Goal: Information Seeking & Learning: Learn about a topic

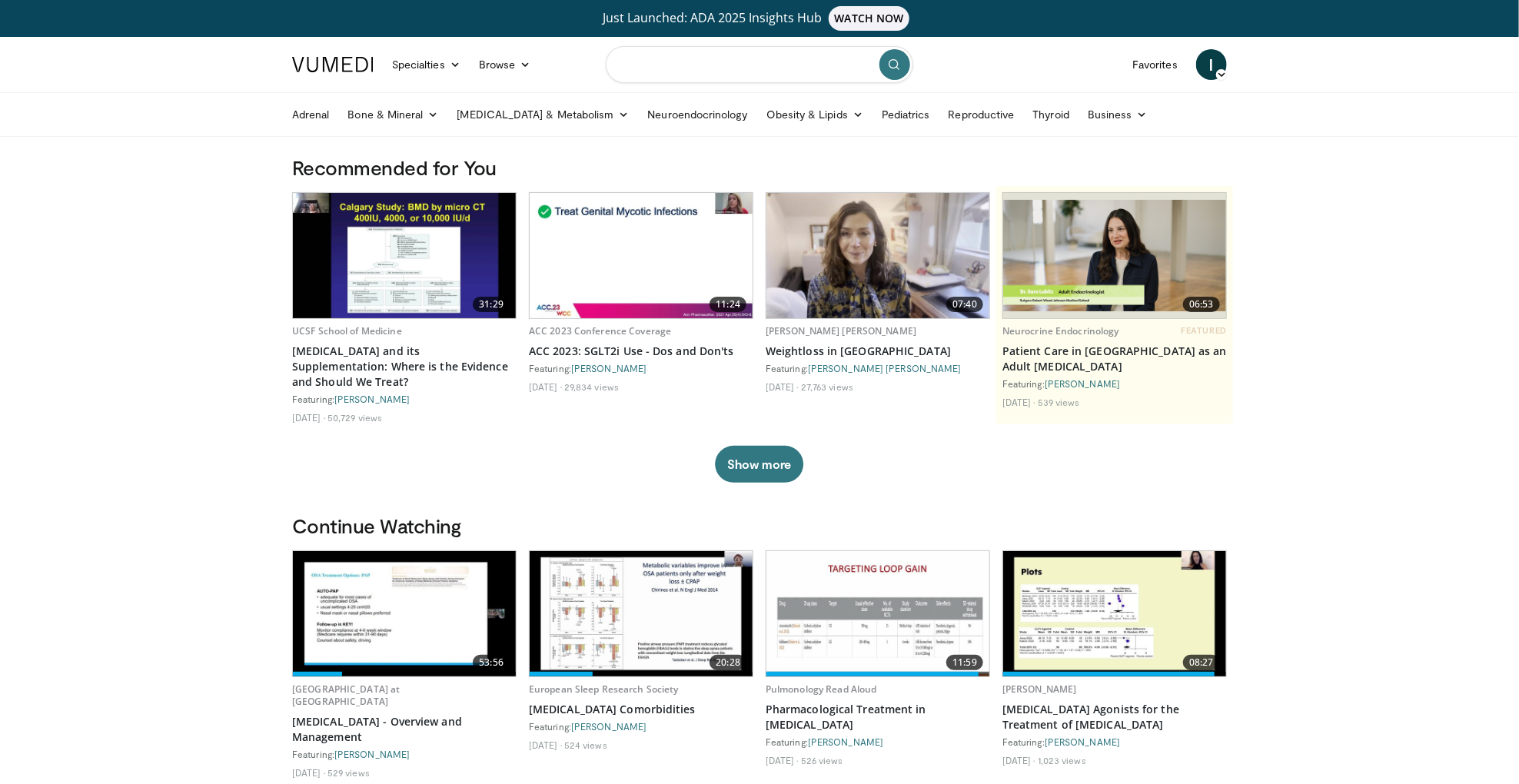
click at [750, 71] on input "Search topics, interventions" at bounding box center [760, 64] width 307 height 37
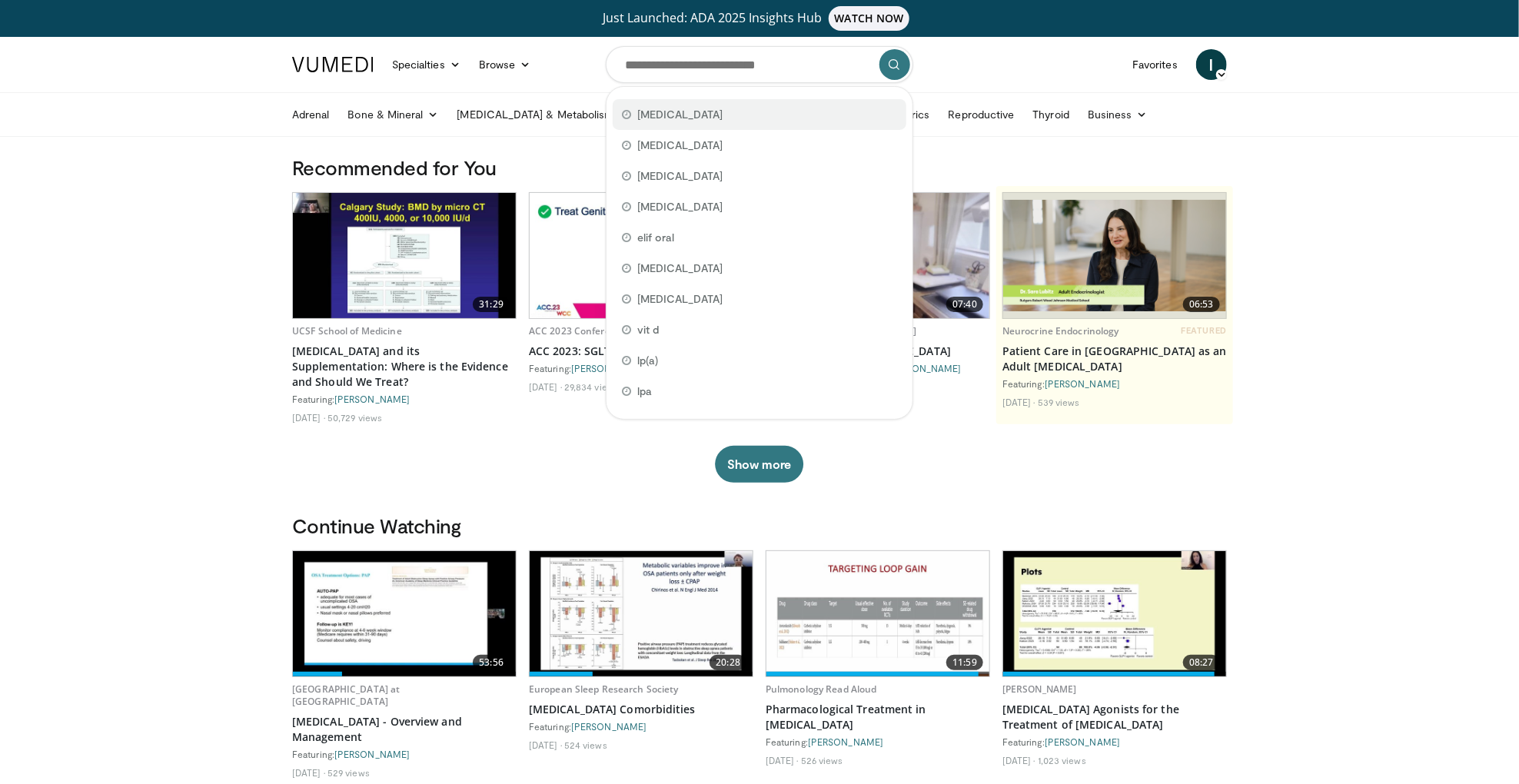
click at [739, 109] on div "[MEDICAL_DATA]" at bounding box center [760, 114] width 294 height 31
type input "**********"
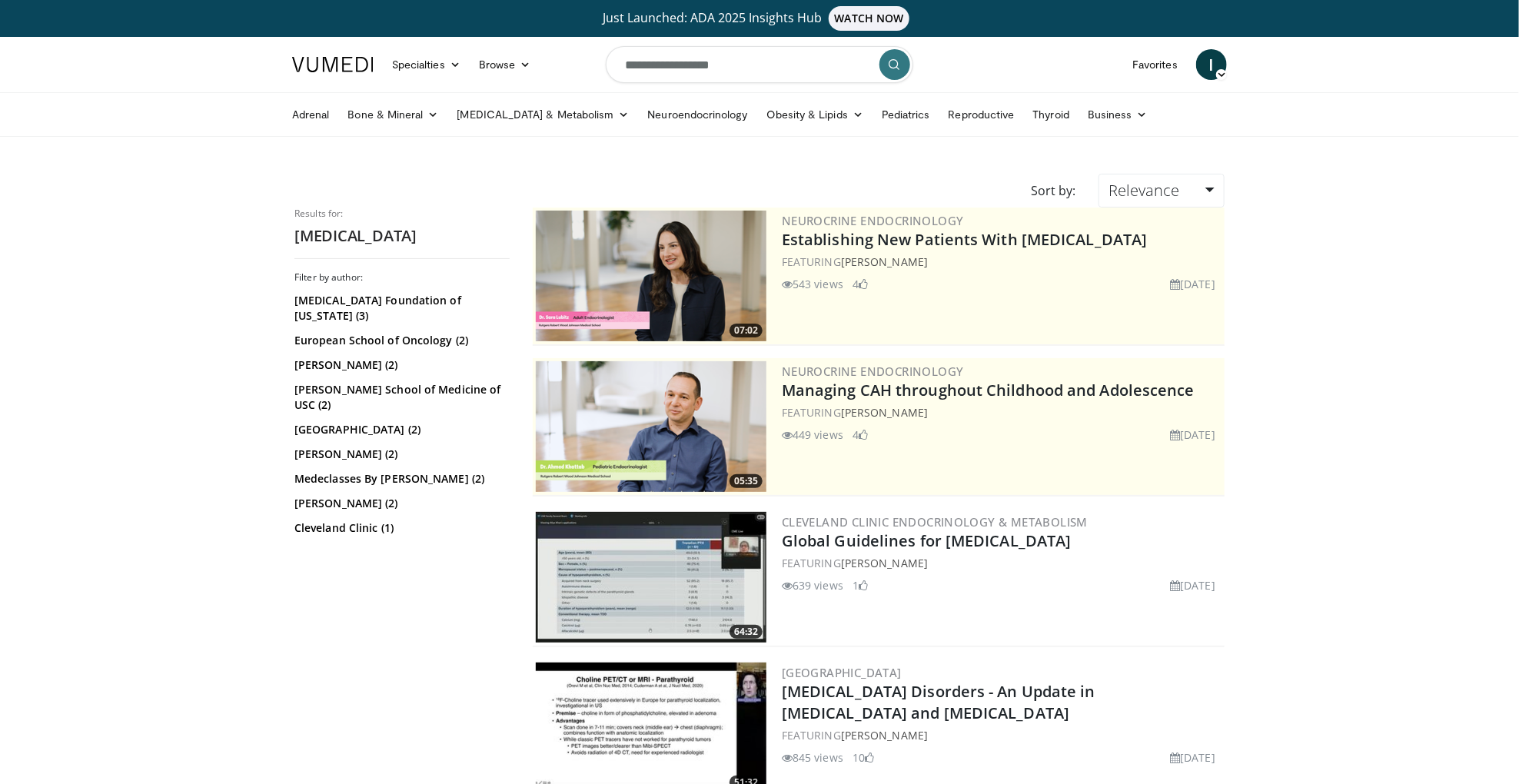
scroll to position [29, 0]
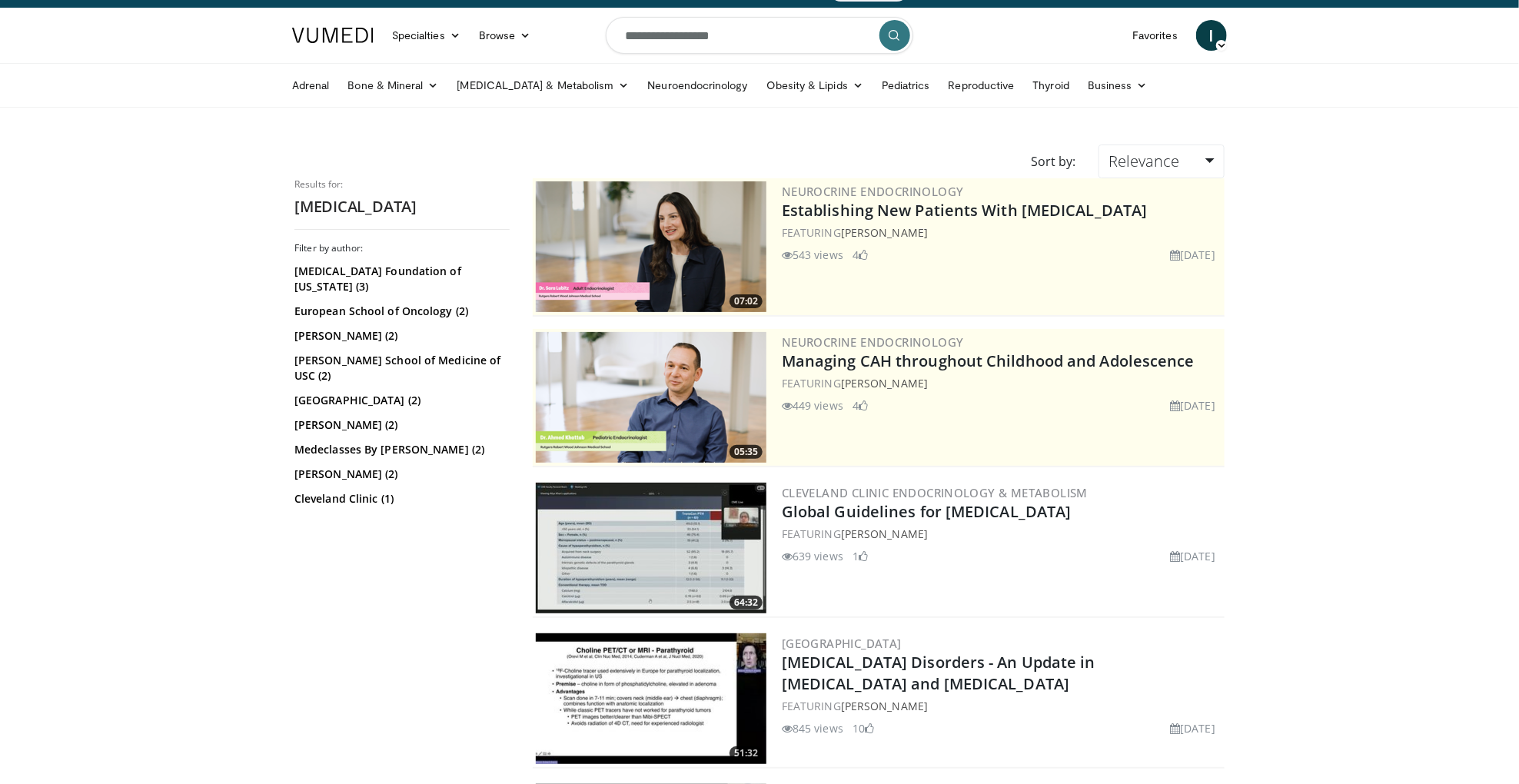
click at [684, 577] on img at bounding box center [651, 548] width 231 height 131
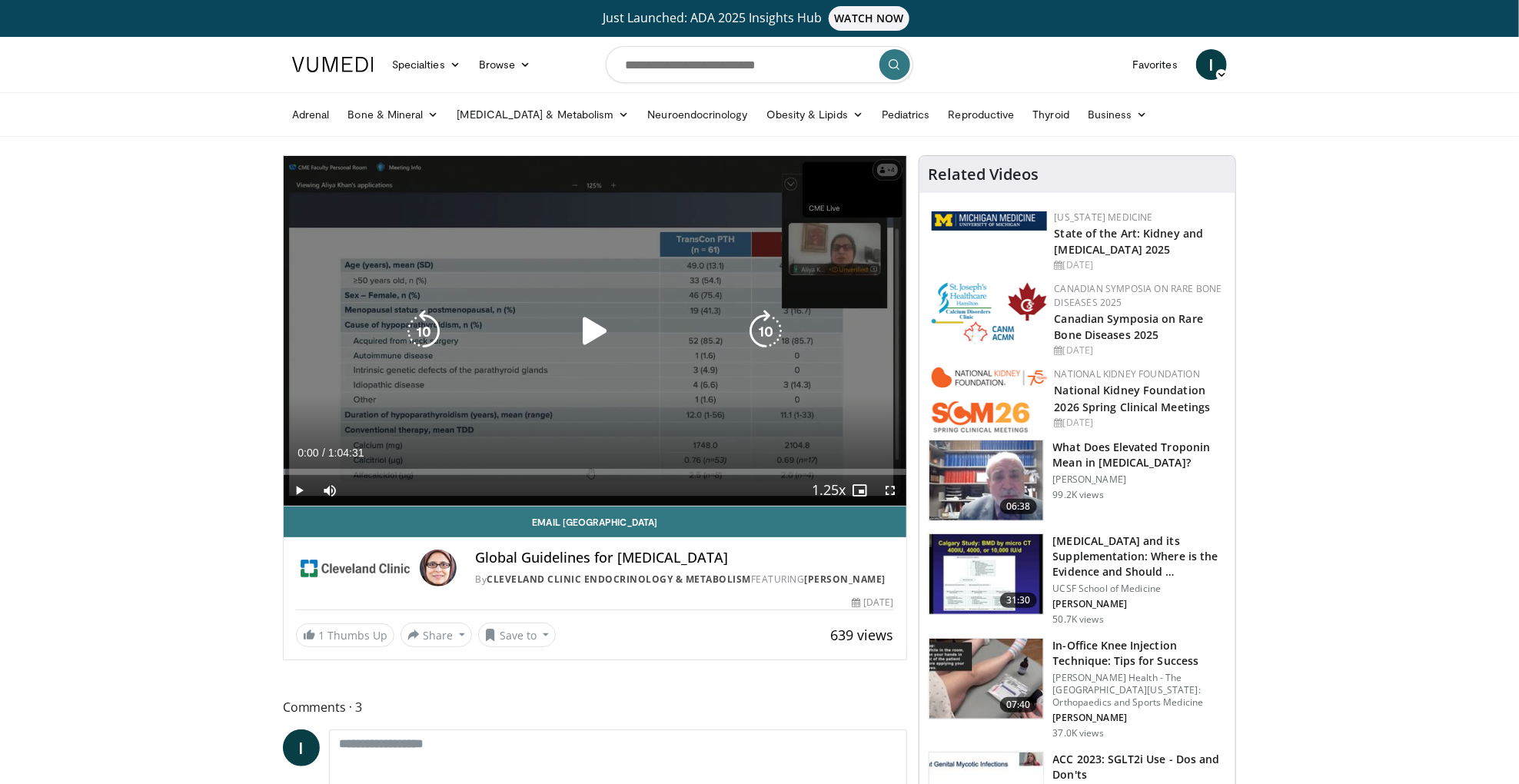
click at [764, 329] on icon "Video Player" at bounding box center [766, 331] width 43 height 43
click at [591, 335] on icon "Video Player" at bounding box center [595, 331] width 43 height 43
click at [767, 329] on icon "Video Player" at bounding box center [766, 331] width 43 height 43
click at [595, 329] on icon "Video Player" at bounding box center [595, 331] width 43 height 43
click at [762, 332] on icon "Video Player" at bounding box center [766, 331] width 43 height 43
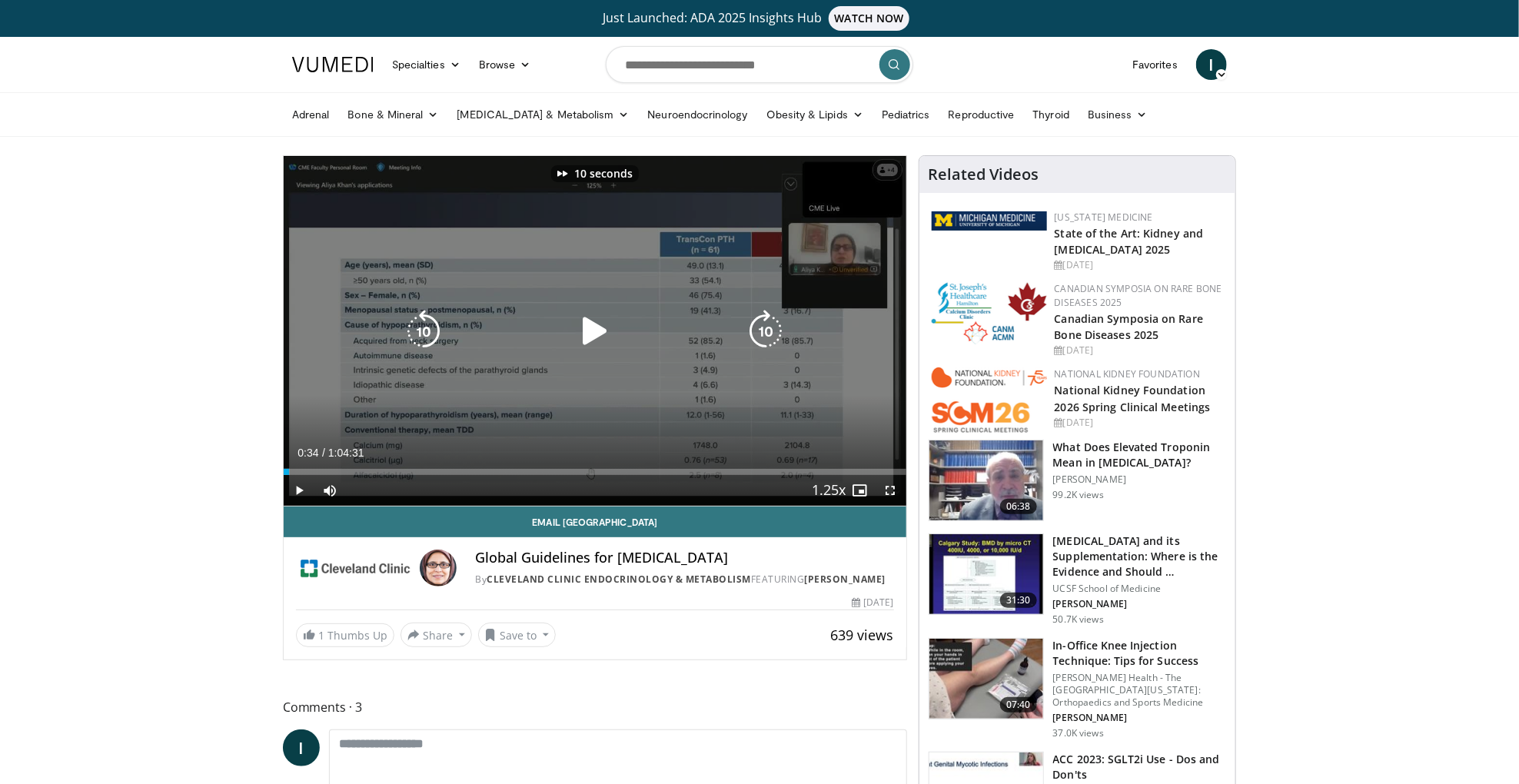
click at [762, 332] on icon "Video Player" at bounding box center [766, 331] width 43 height 43
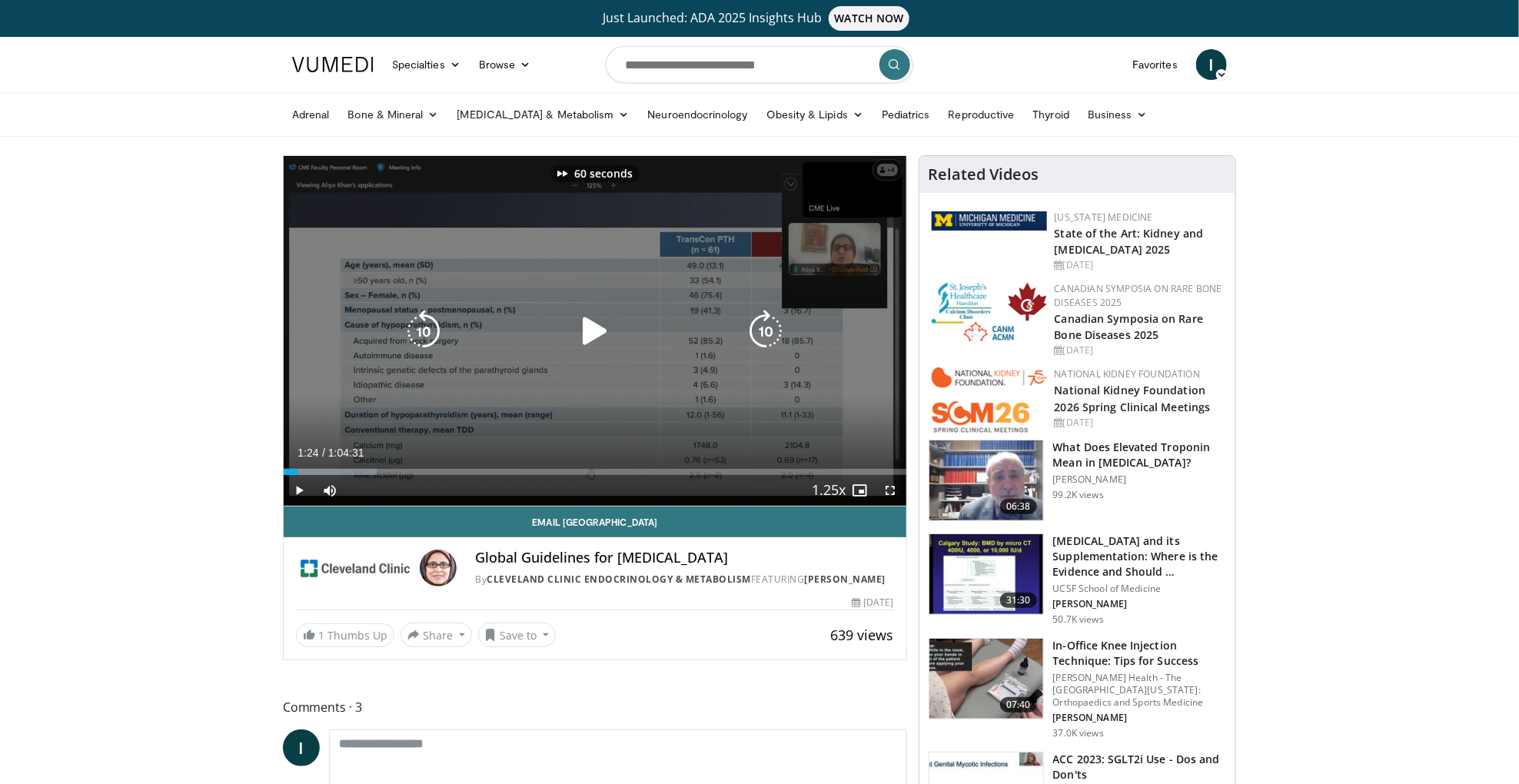
click at [762, 332] on icon "Video Player" at bounding box center [766, 331] width 43 height 43
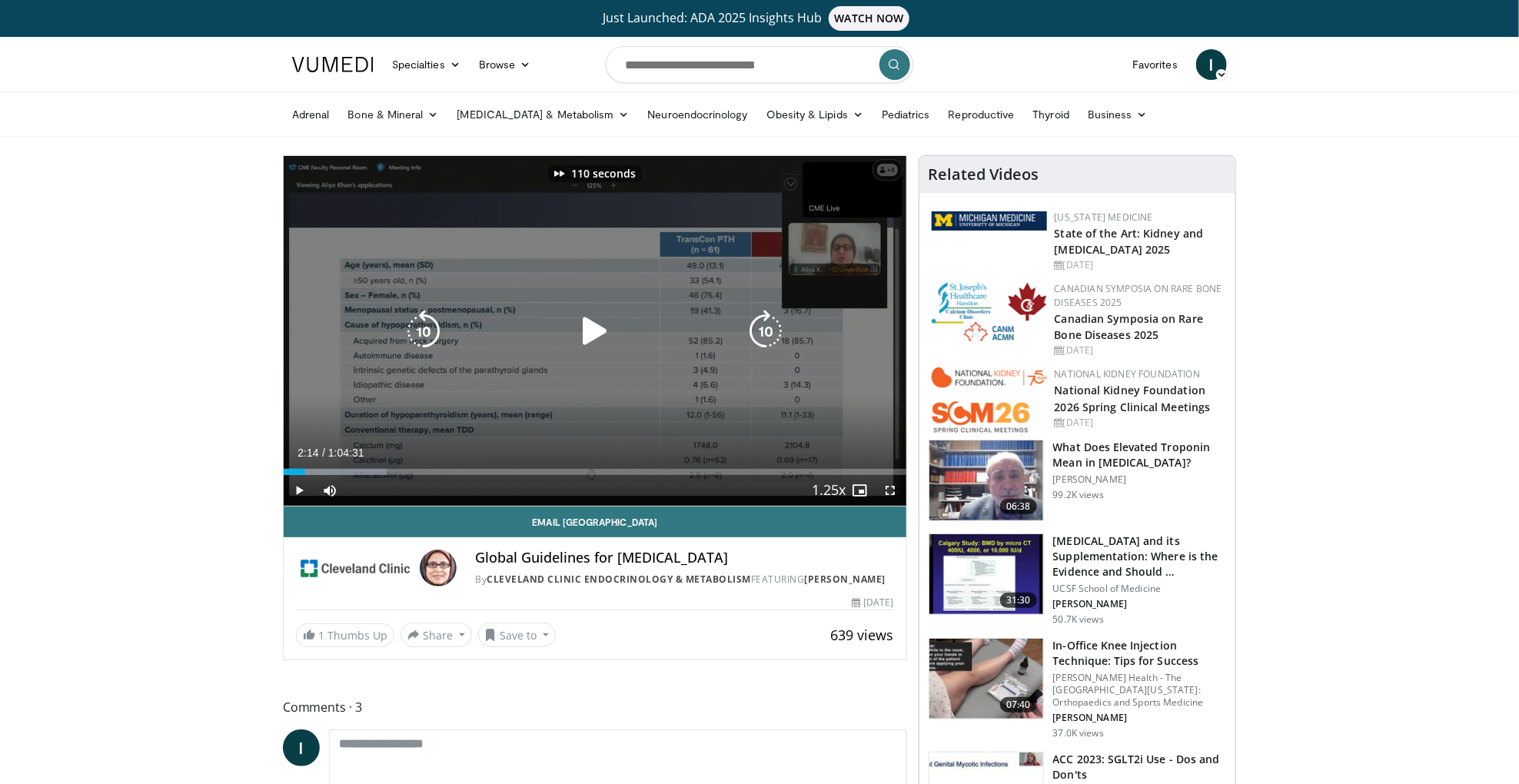
click at [762, 332] on icon "Video Player" at bounding box center [766, 331] width 43 height 43
